Goal: Transaction & Acquisition: Purchase product/service

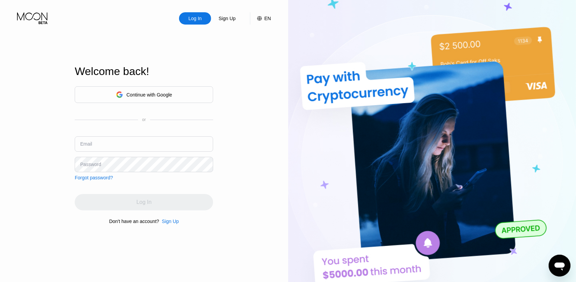
click at [133, 145] on input "text" at bounding box center [144, 143] width 138 height 15
paste input "[EMAIL_ADDRESS][DOMAIN_NAME]"
type input "[EMAIL_ADDRESS][DOMAIN_NAME]"
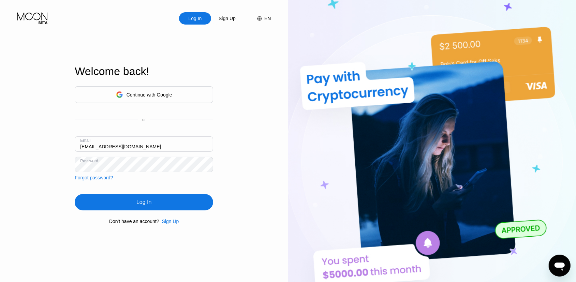
click at [161, 199] on div "Log In" at bounding box center [144, 202] width 138 height 16
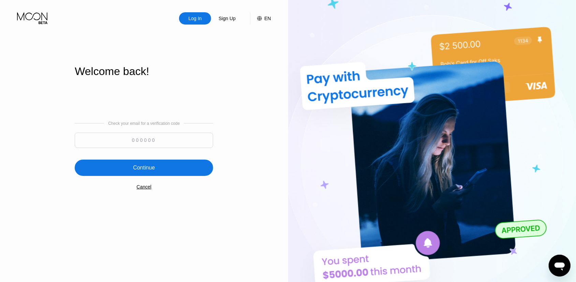
click at [167, 137] on input at bounding box center [144, 140] width 138 height 15
paste input "319457"
type input "319457"
click at [161, 165] on div "Continue" at bounding box center [144, 168] width 138 height 16
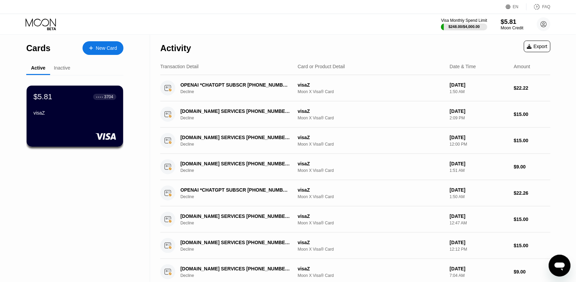
click at [508, 25] on div "$5.81" at bounding box center [512, 21] width 23 height 7
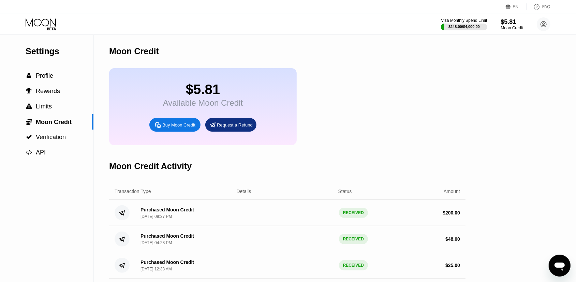
click at [185, 128] on div "Buy Moon Credit" at bounding box center [178, 125] width 33 height 6
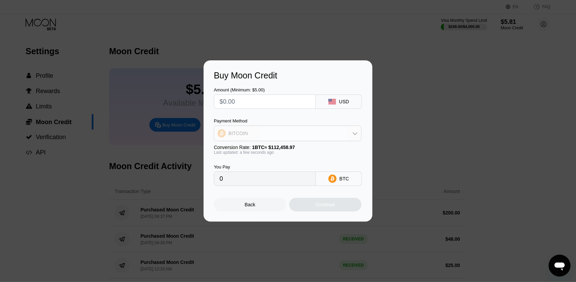
click at [254, 131] on div "BITCOIN" at bounding box center [287, 134] width 147 height 14
click at [247, 164] on span "USDT on TRON" at bounding box center [247, 166] width 34 height 5
type input "0.00"
click at [247, 104] on input "text" at bounding box center [265, 102] width 90 height 14
type input "$2"
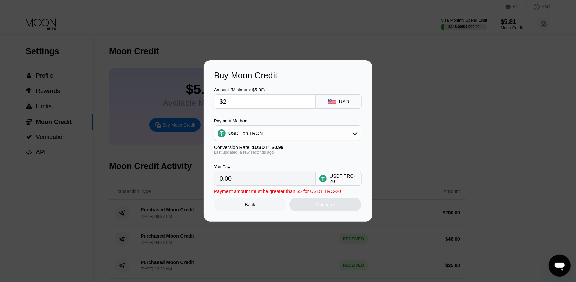
type input "2.02"
type input "$25"
type input "25.25"
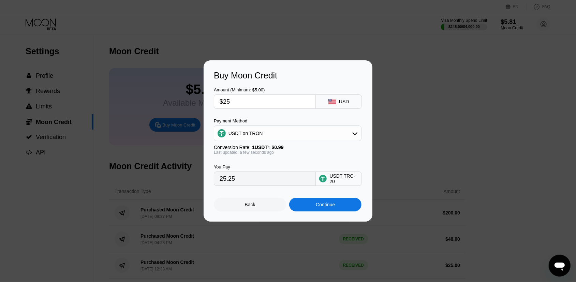
type input "$2"
type input "2.02"
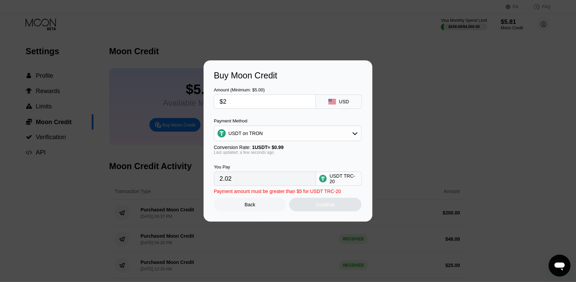
type input "$20"
type input "20.20"
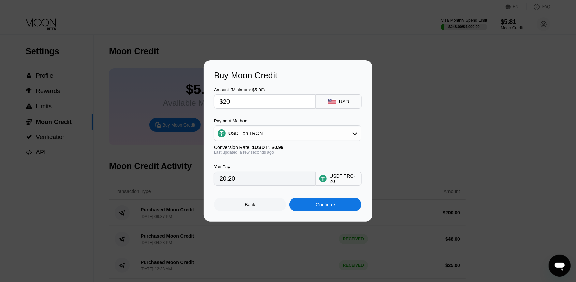
type input "$20"
click at [335, 207] on div "Continue" at bounding box center [325, 204] width 19 height 5
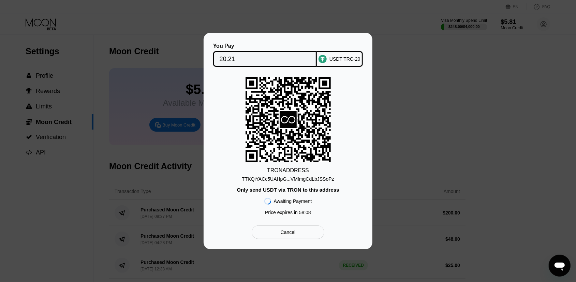
click at [277, 179] on div "TTKQiYACc5UAHpG...VMfmgCdLbJSSoPz" at bounding box center [288, 178] width 92 height 5
click at [243, 61] on input "20.21" at bounding box center [265, 59] width 91 height 14
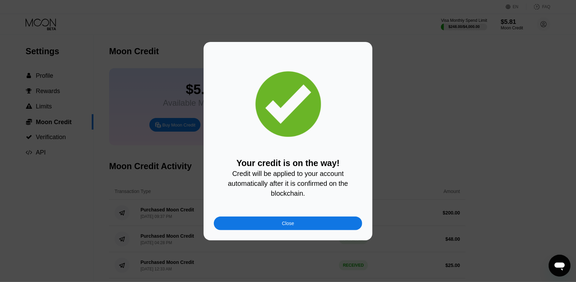
click at [286, 226] on div "Close" at bounding box center [288, 223] width 12 height 5
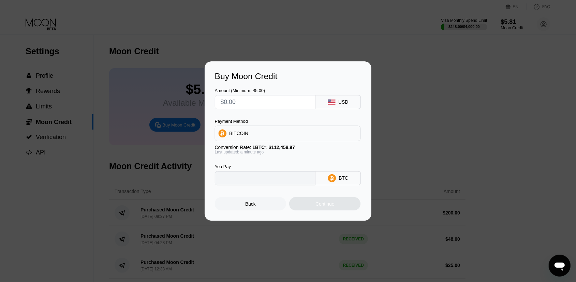
type input "0"
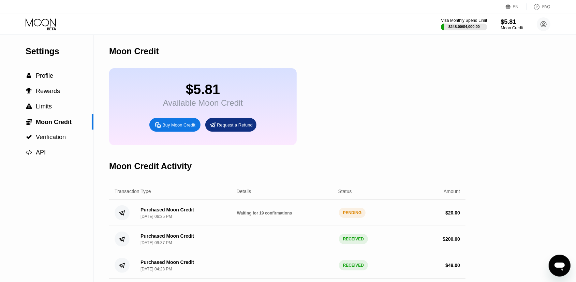
click at [51, 30] on icon at bounding box center [51, 28] width 9 height 3
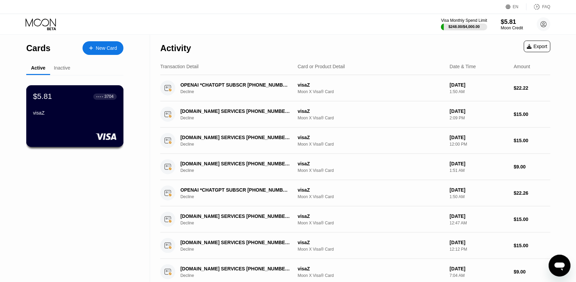
click at [81, 116] on div "visaZ" at bounding box center [75, 112] width 84 height 5
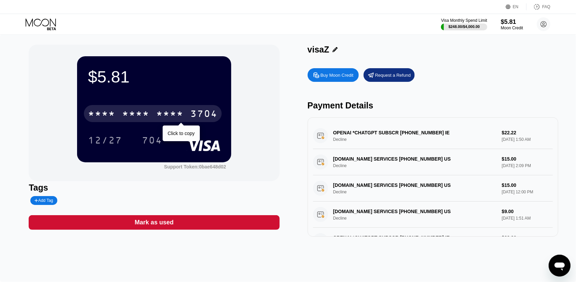
click at [197, 117] on div "3704" at bounding box center [203, 114] width 27 height 11
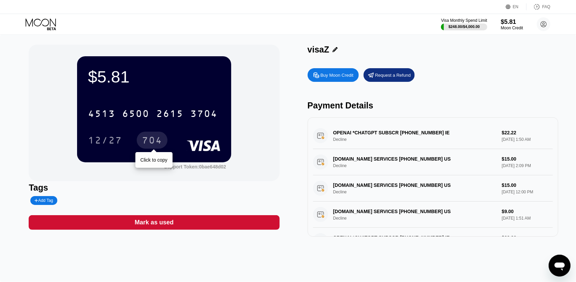
click at [157, 145] on div "704" at bounding box center [152, 141] width 20 height 11
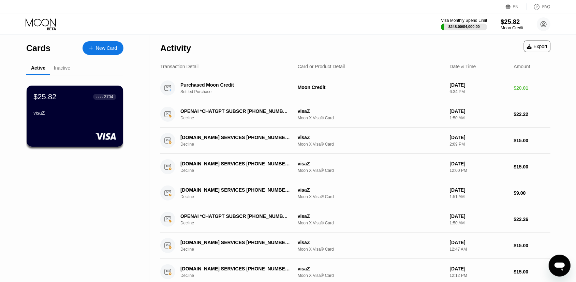
click at [514, 26] on div "Moon Credit" at bounding box center [512, 28] width 23 height 5
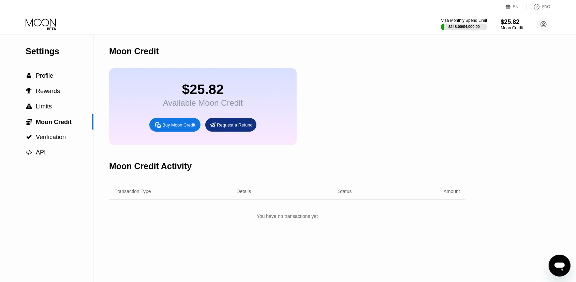
click at [185, 128] on div "Buy Moon Credit" at bounding box center [178, 125] width 33 height 6
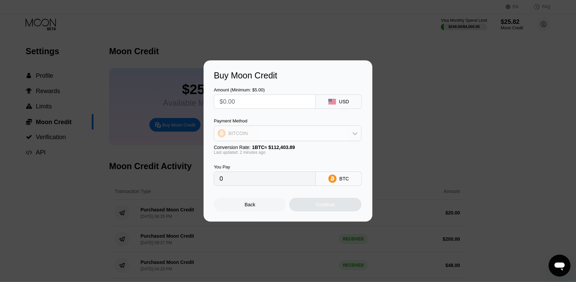
drag, startPoint x: 251, startPoint y: 136, endPoint x: 248, endPoint y: 144, distance: 8.7
click at [251, 136] on div "BITCOIN" at bounding box center [287, 134] width 147 height 14
click at [245, 167] on span "USDT on TRON" at bounding box center [247, 166] width 34 height 5
type input "0.00"
click at [255, 102] on input "text" at bounding box center [265, 102] width 90 height 14
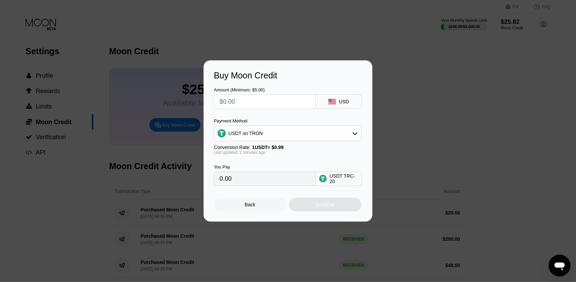
type input "$2"
type input "2.02"
type input "$20"
type input "20.20"
type input "$20"
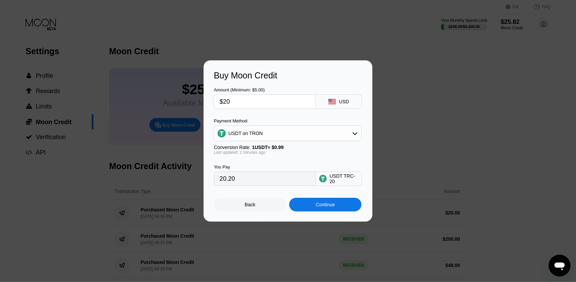
click at [324, 203] on div "Continue" at bounding box center [325, 205] width 72 height 14
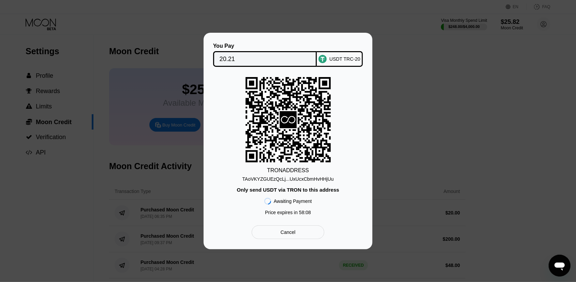
click at [280, 182] on div "TRON ADDRESS TAoVKYZGUEzQcLj...UxUcxCbmHvHHjUu Only send USDT via TRON to this …" at bounding box center [288, 148] width 148 height 142
click at [280, 182] on div "TAoVKYZGUEzQcLj...UxUcxCbmHvHHjUu" at bounding box center [287, 178] width 91 height 5
click at [277, 178] on div "TAoVKYZGUEzQcLj...UxUcxCbmHvHHjUu" at bounding box center [287, 178] width 91 height 5
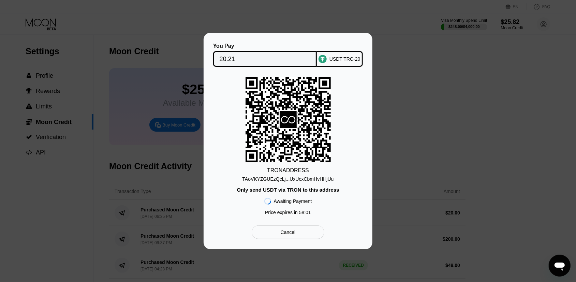
click at [223, 60] on input "20.21" at bounding box center [265, 59] width 91 height 14
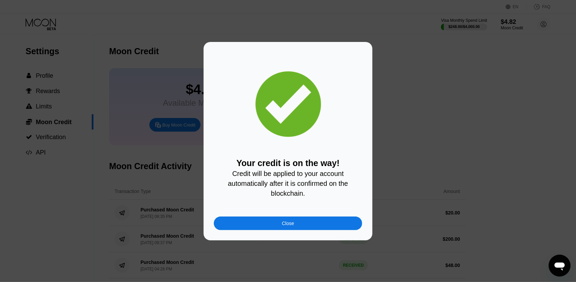
click at [295, 229] on div "Close" at bounding box center [288, 224] width 148 height 14
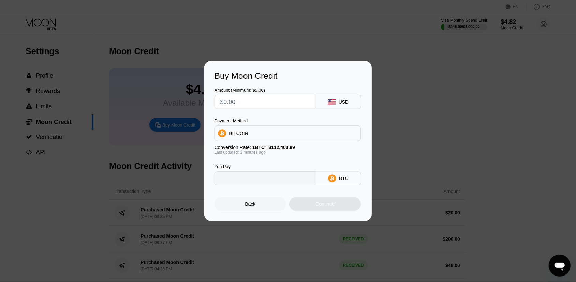
type input "0"
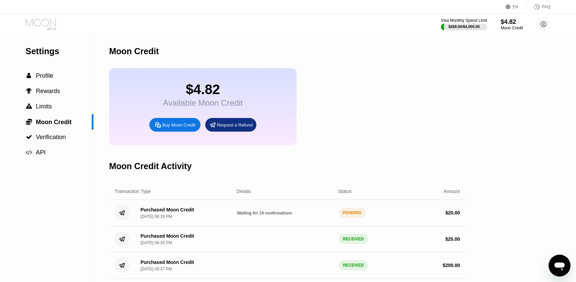
click at [48, 21] on icon at bounding box center [42, 24] width 32 height 12
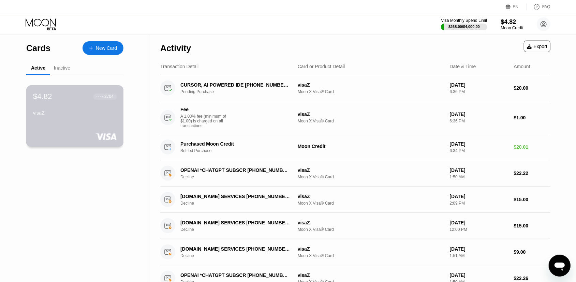
click at [82, 112] on div "$4.82 ● ● ● ● 3704 visaZ" at bounding box center [75, 105] width 84 height 26
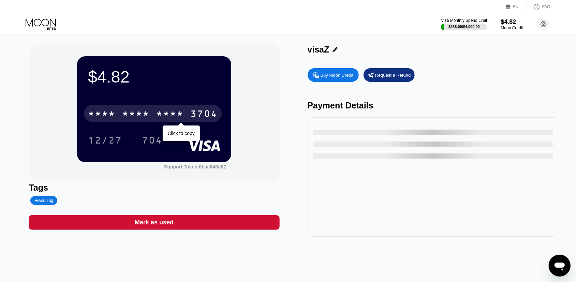
click at [173, 112] on div "* * * *" at bounding box center [169, 114] width 27 height 11
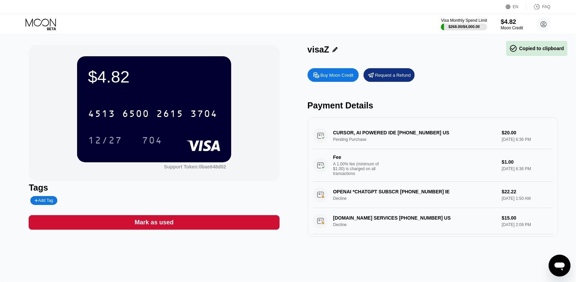
drag, startPoint x: 117, startPoint y: 144, endPoint x: 248, endPoint y: 6, distance: 189.4
click at [118, 144] on div "12/27" at bounding box center [105, 141] width 34 height 11
drag, startPoint x: 169, startPoint y: 136, endPoint x: 145, endPoint y: 141, distance: 24.4
click at [169, 137] on div "704" at bounding box center [157, 140] width 31 height 17
click at [145, 141] on div "704" at bounding box center [152, 141] width 20 height 11
